Goal: Transaction & Acquisition: Purchase product/service

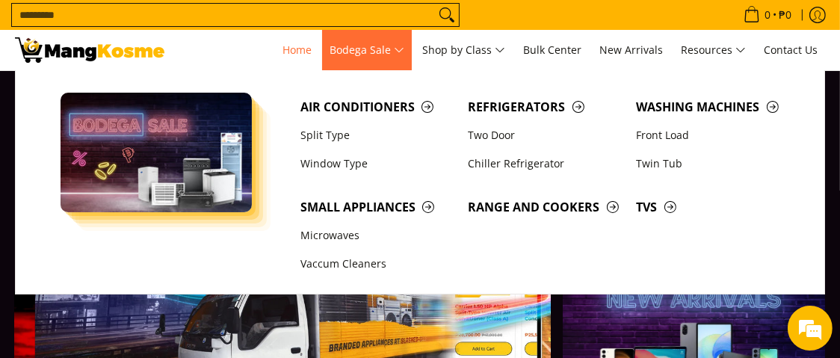
scroll to position [0, 535]
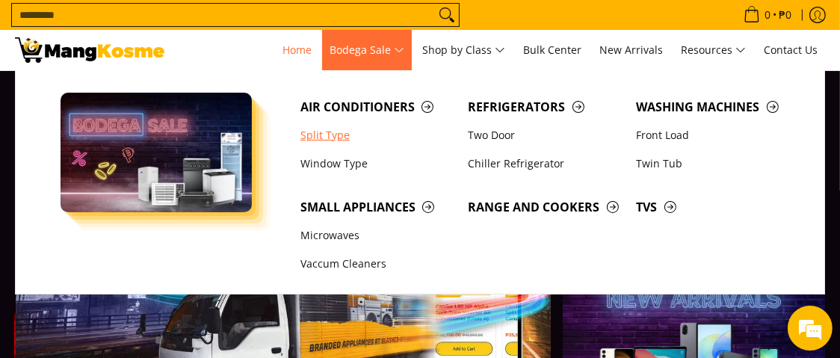
click at [314, 135] on link "Split Type" at bounding box center [377, 135] width 168 height 28
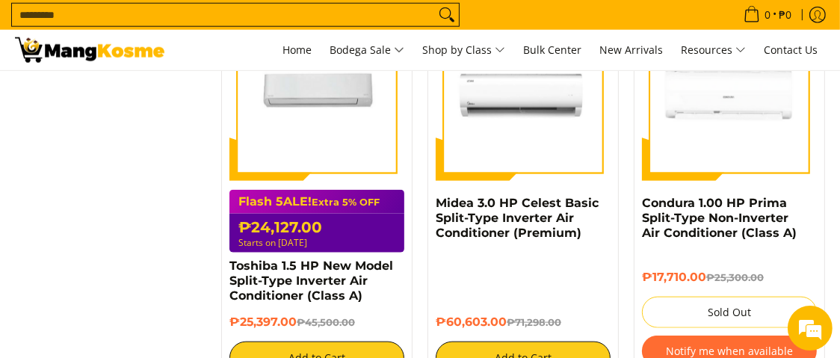
scroll to position [1567, 0]
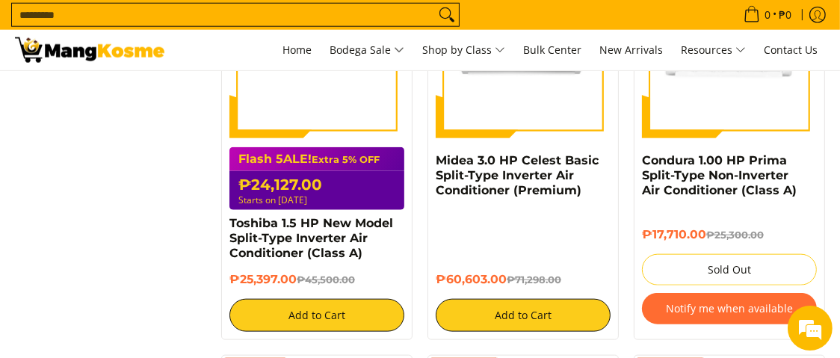
click at [126, 227] on div "**********" at bounding box center [419, 323] width 825 height 3258
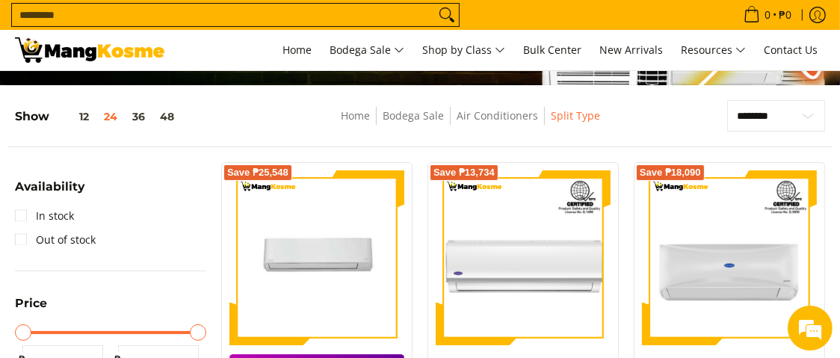
scroll to position [147, 0]
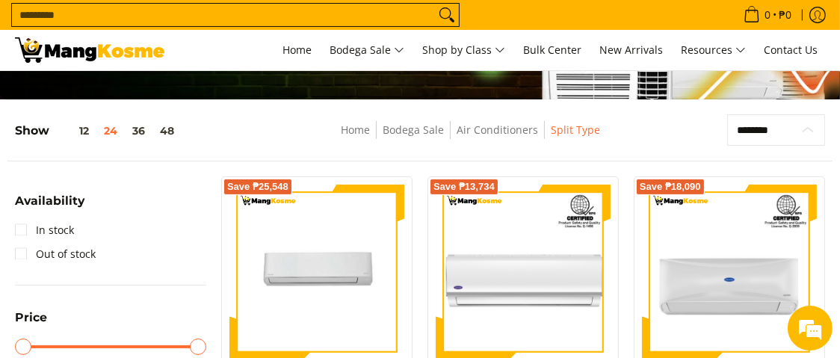
click at [796, 138] on select "**********" at bounding box center [776, 129] width 98 height 31
click at [654, 136] on nav "Home Bodega Sale Air Conditioners Split Type" at bounding box center [470, 138] width 423 height 34
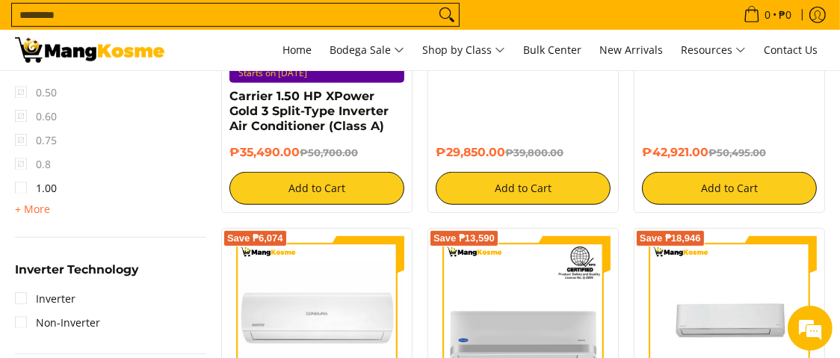
scroll to position [969, 0]
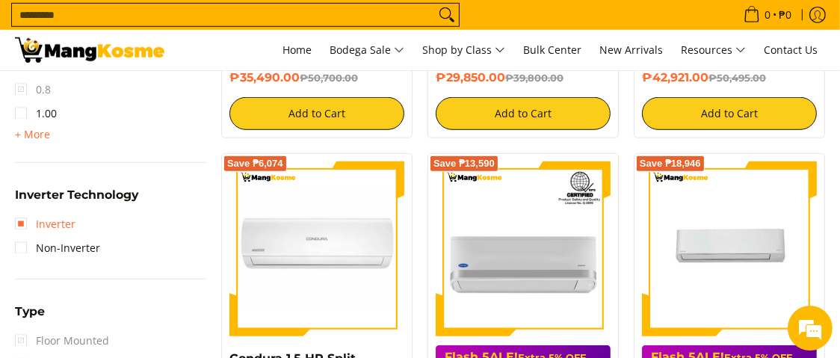
click at [19, 224] on link "Inverter" at bounding box center [45, 224] width 61 height 24
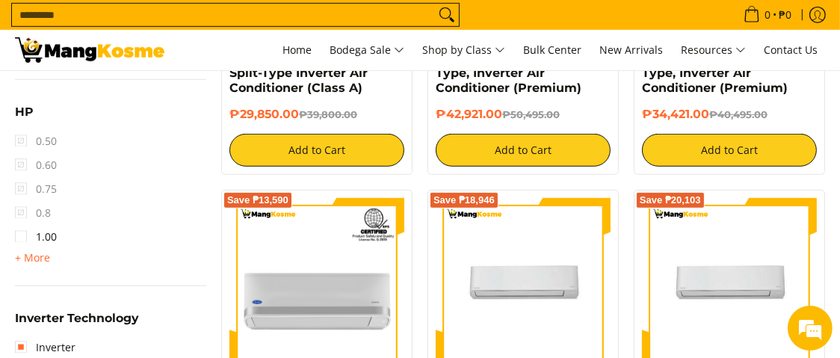
scroll to position [863, 0]
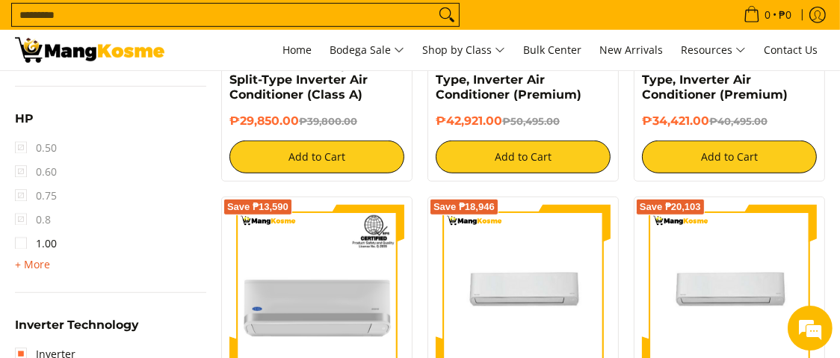
click at [17, 263] on span "+ More" at bounding box center [32, 265] width 35 height 12
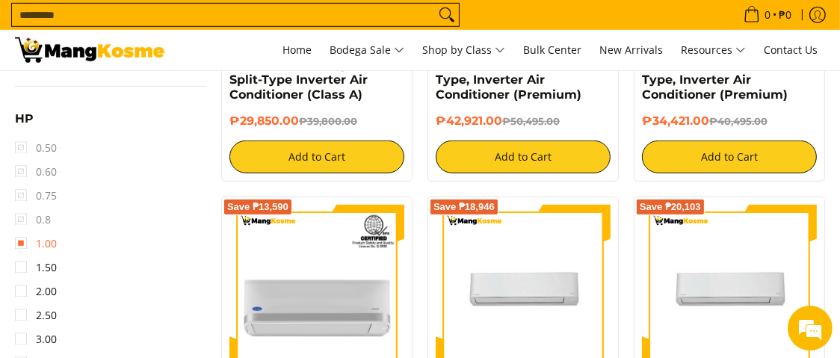
click at [26, 238] on link "1.00" at bounding box center [36, 244] width 42 height 24
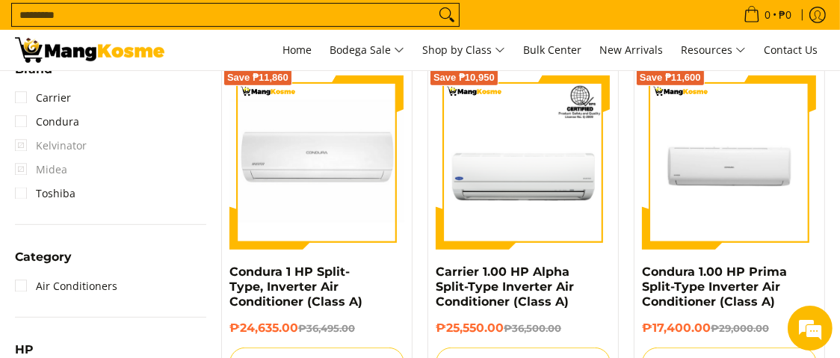
scroll to position [638, 0]
